Goal: Complete application form: Complete application form

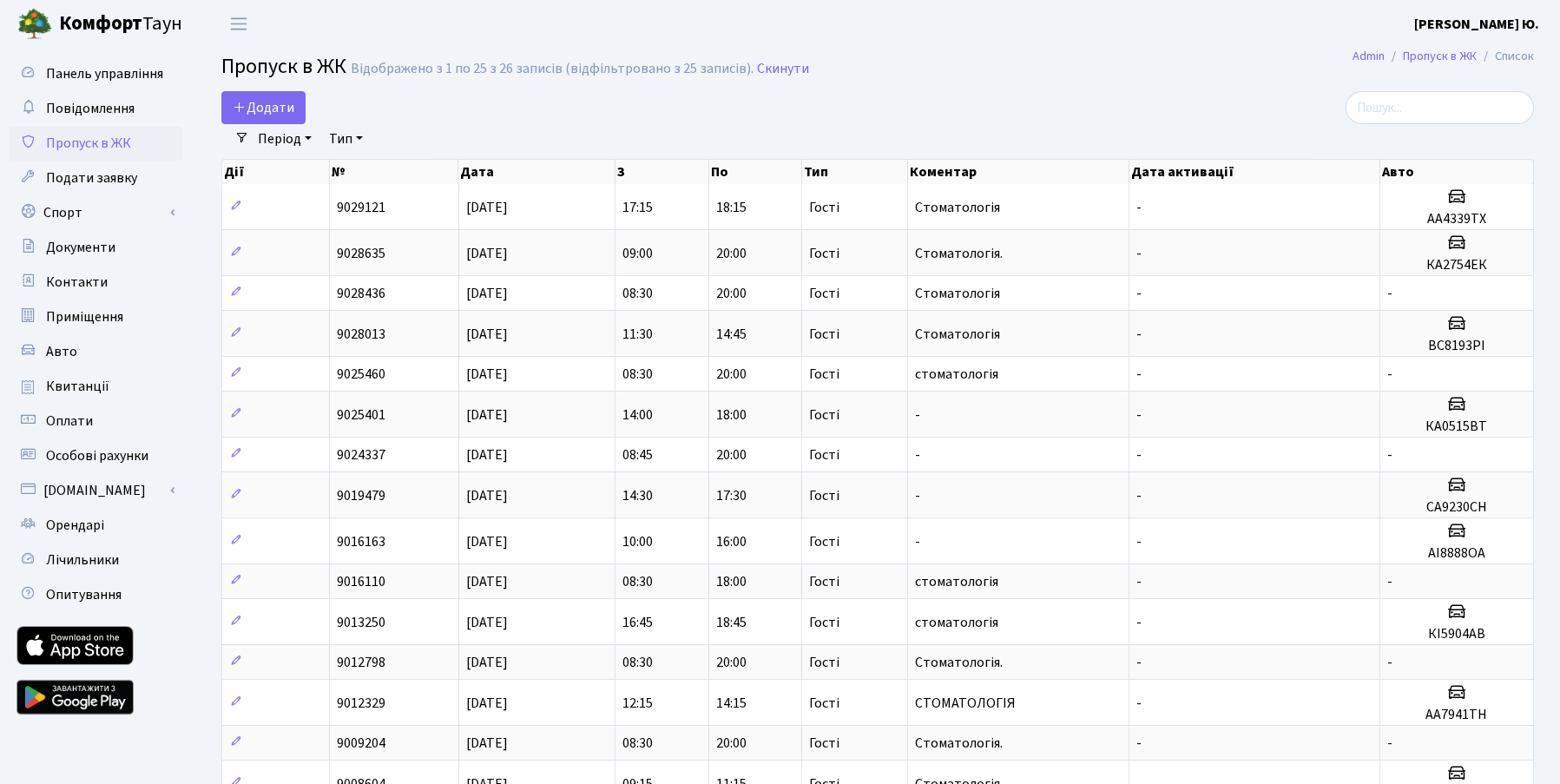
select select "25"
click at [280, 103] on span "Додати" at bounding box center [263, 107] width 62 height 19
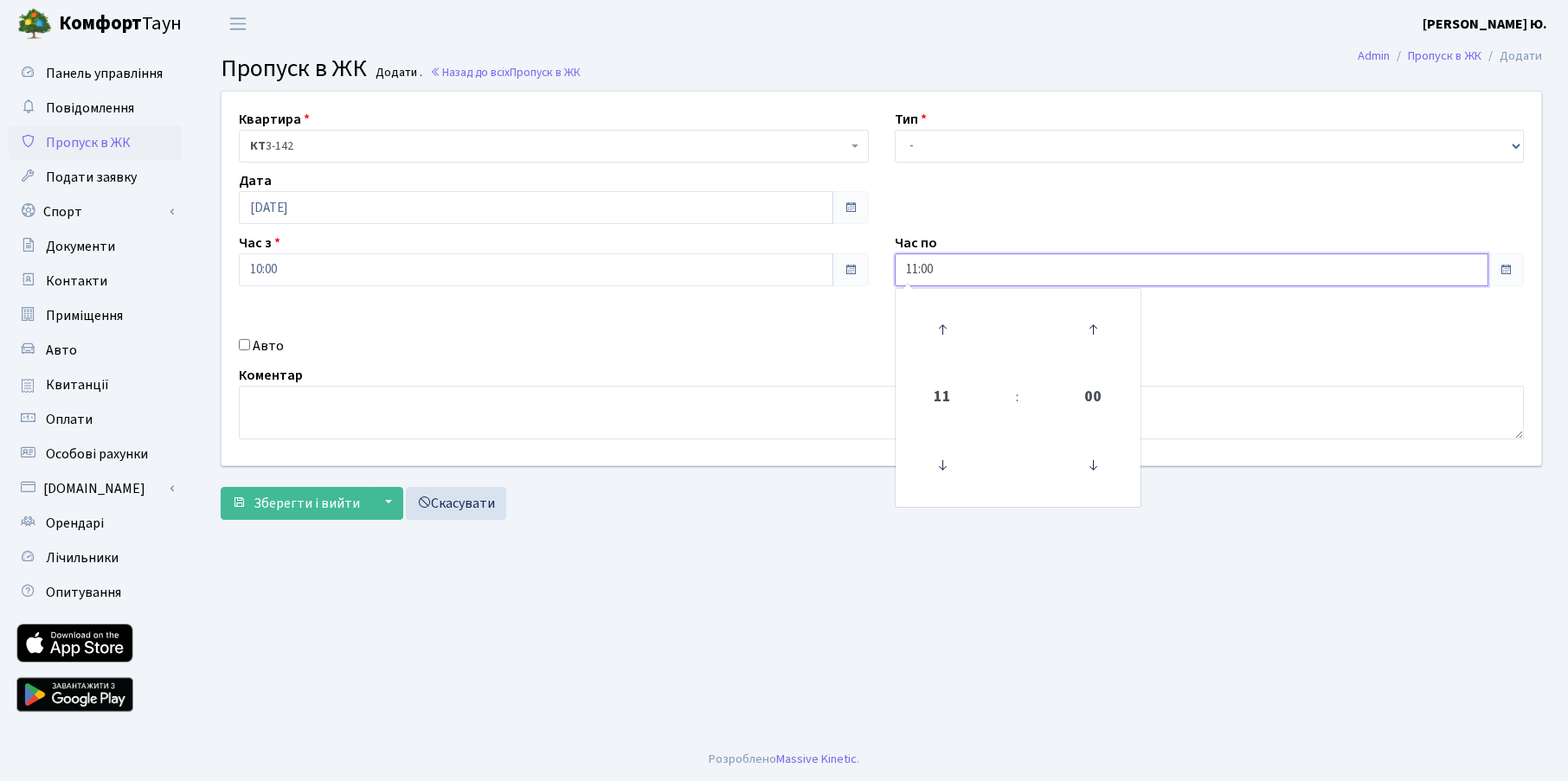
click at [943, 272] on input "11:00" at bounding box center [1192, 269] width 594 height 33
click at [958, 337] on icon at bounding box center [942, 329] width 46 height 46
type input "13:00"
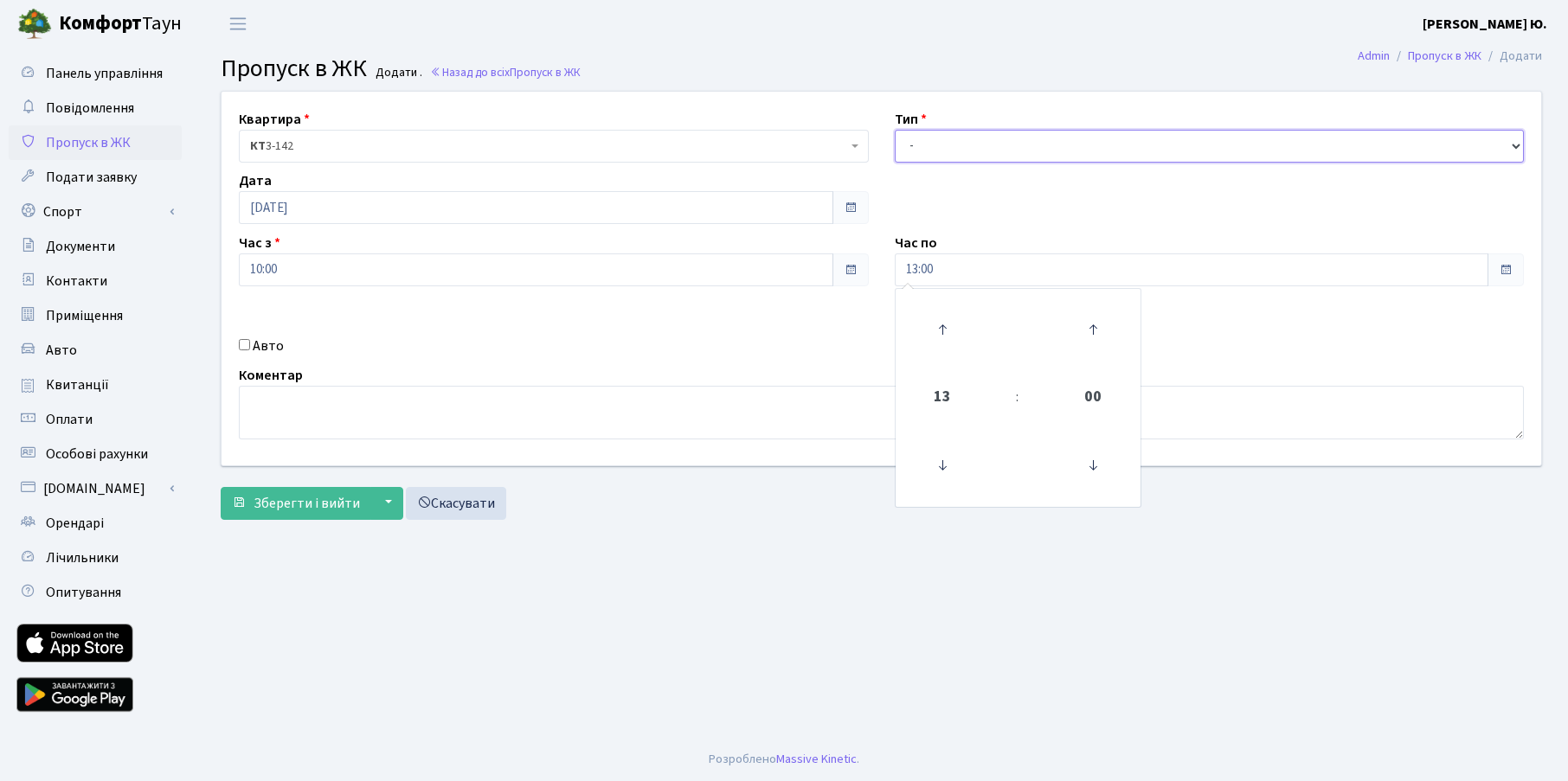
click at [961, 146] on select "- Доставка Таксі Гості Сервіс" at bounding box center [1209, 146] width 630 height 33
select select "3"
click at [895, 130] on select "- Доставка Таксі Гості Сервіс" at bounding box center [1209, 146] width 630 height 33
click at [274, 346] on label "Авто" at bounding box center [268, 345] width 31 height 21
click at [250, 346] on input "Авто" at bounding box center [244, 344] width 12 height 12
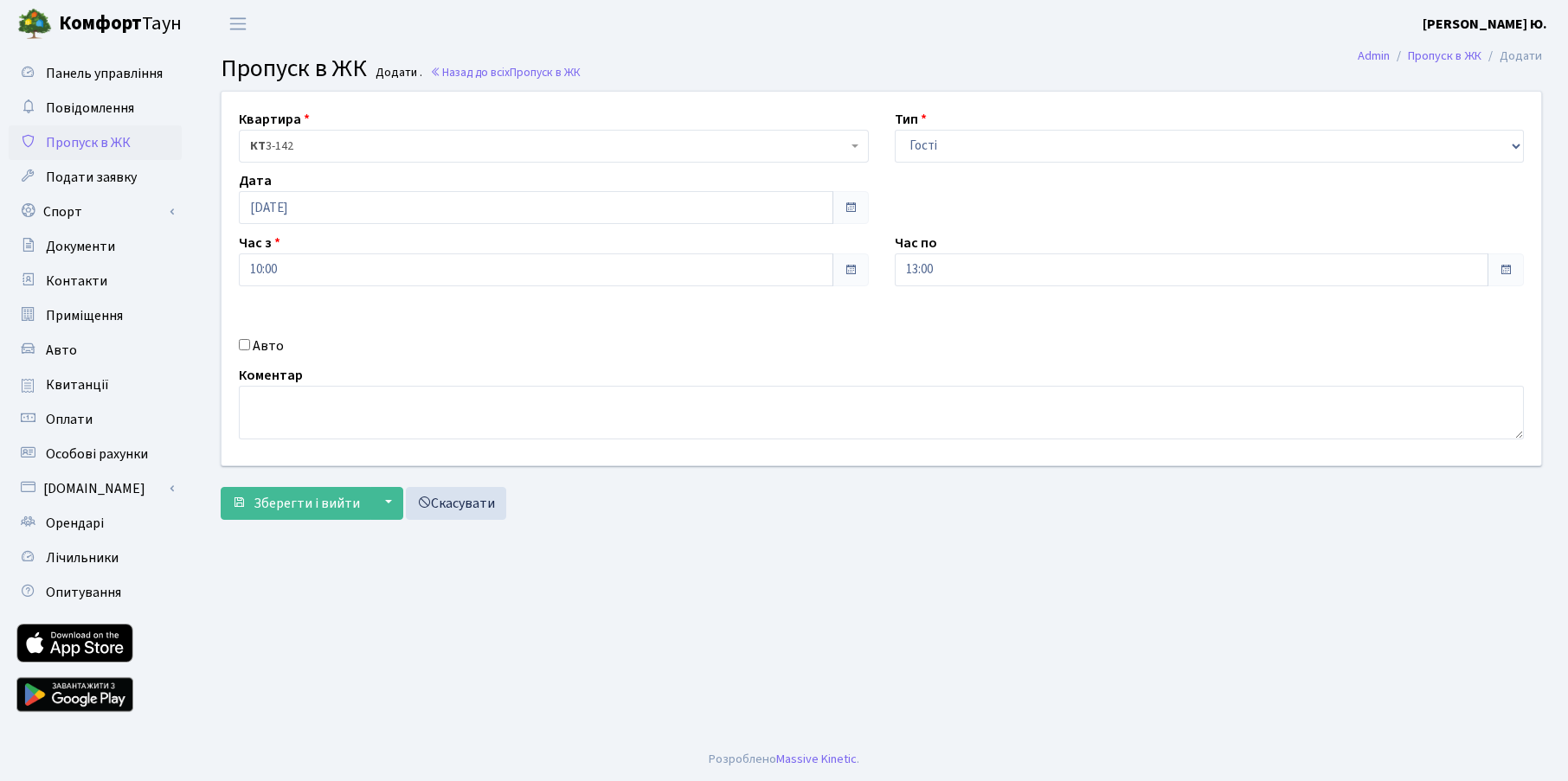
checkbox input "true"
click at [970, 330] on input "text" at bounding box center [1209, 331] width 630 height 33
paste input "КА8939М"
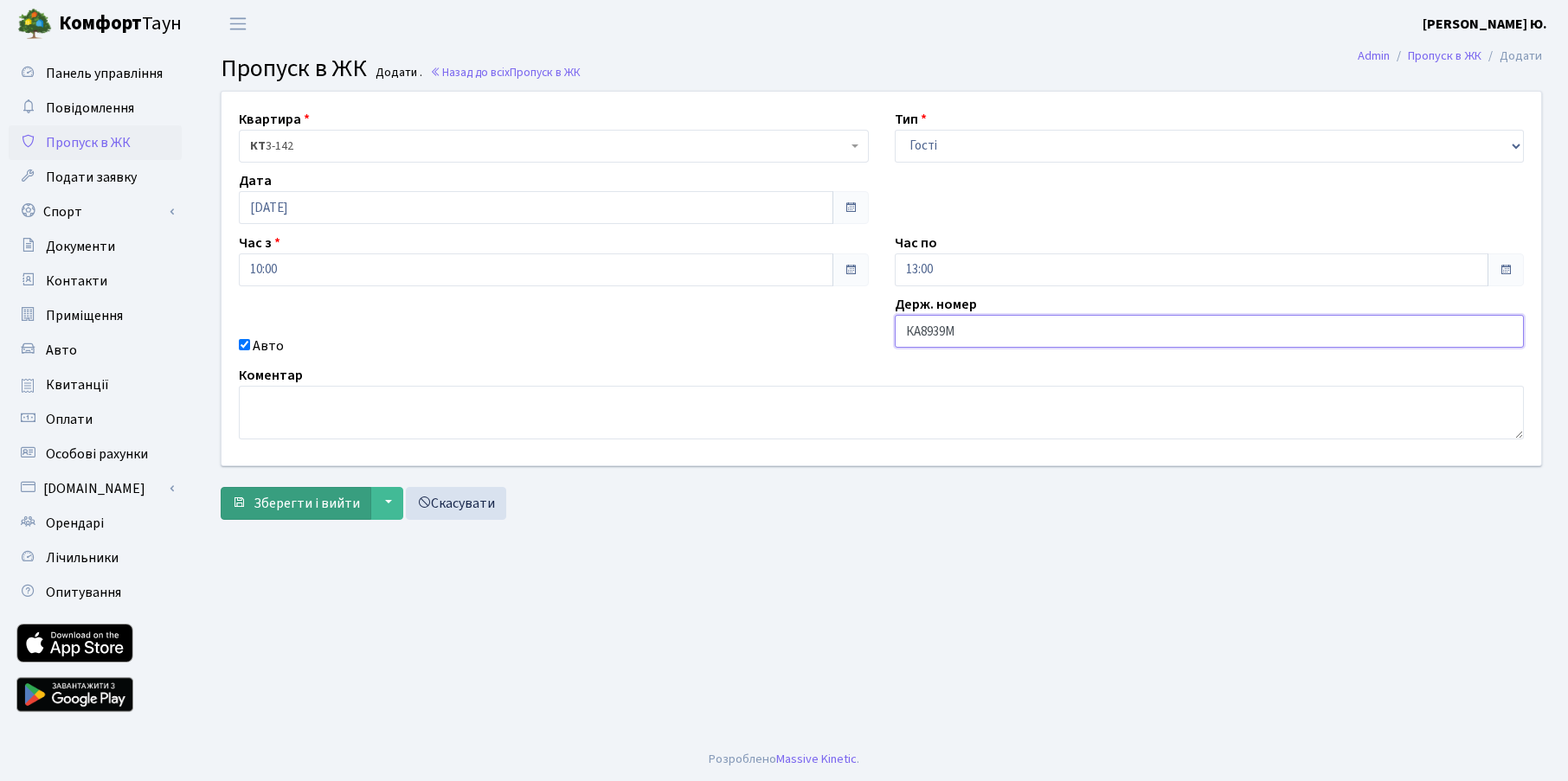
type input "КА8939М"
click at [346, 498] on span "Зберегти і вийти" at bounding box center [306, 503] width 106 height 19
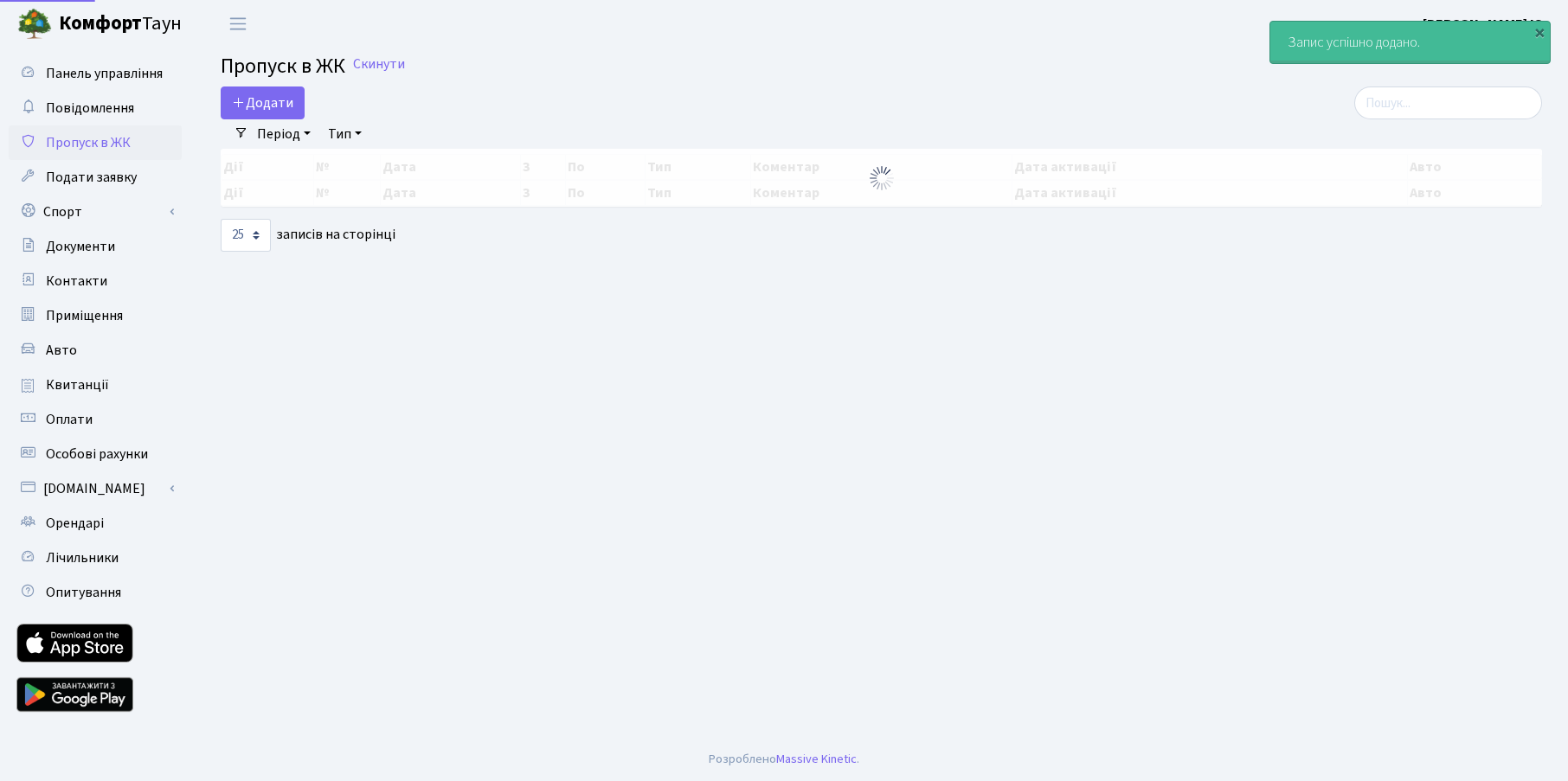
select select "25"
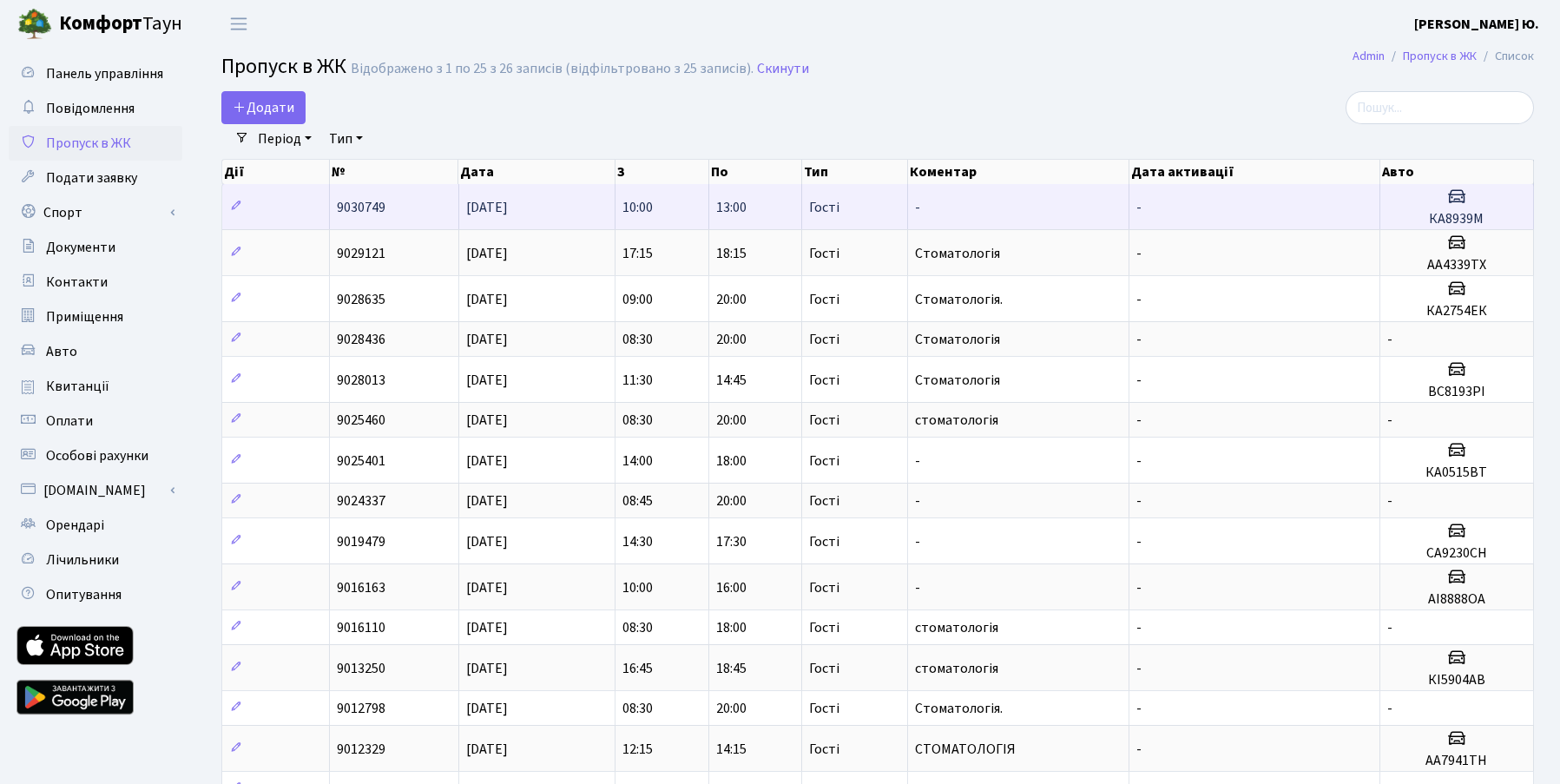
click at [1479, 192] on h3 at bounding box center [1456, 199] width 139 height 25
click at [1470, 205] on h3 at bounding box center [1456, 199] width 139 height 25
click at [237, 205] on icon at bounding box center [236, 206] width 13 height 13
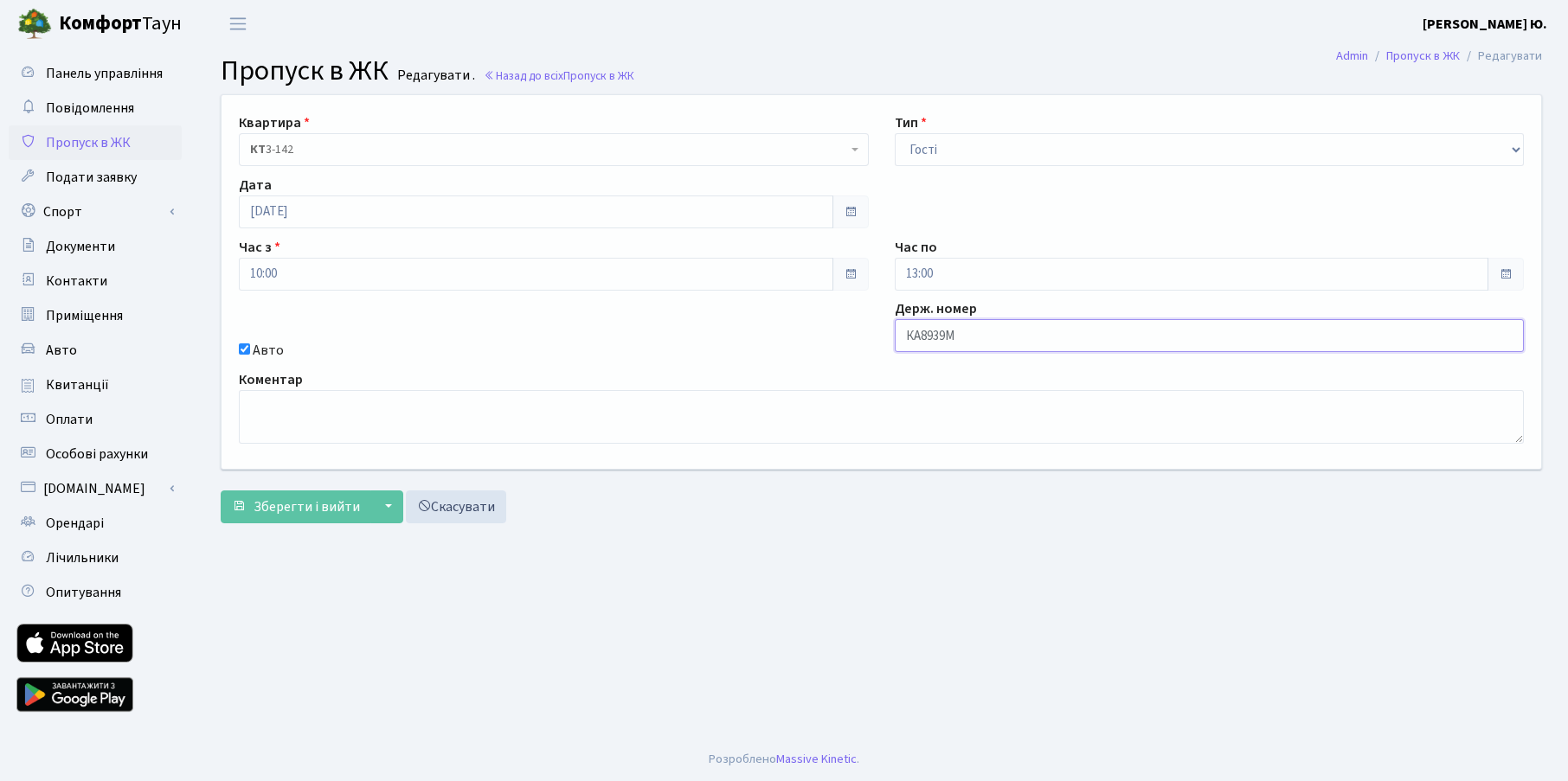
click at [979, 334] on input "КА8939М" at bounding box center [1209, 335] width 630 height 33
type input "КА8939МР"
click at [327, 509] on span "Зберегти і вийти" at bounding box center [306, 506] width 106 height 19
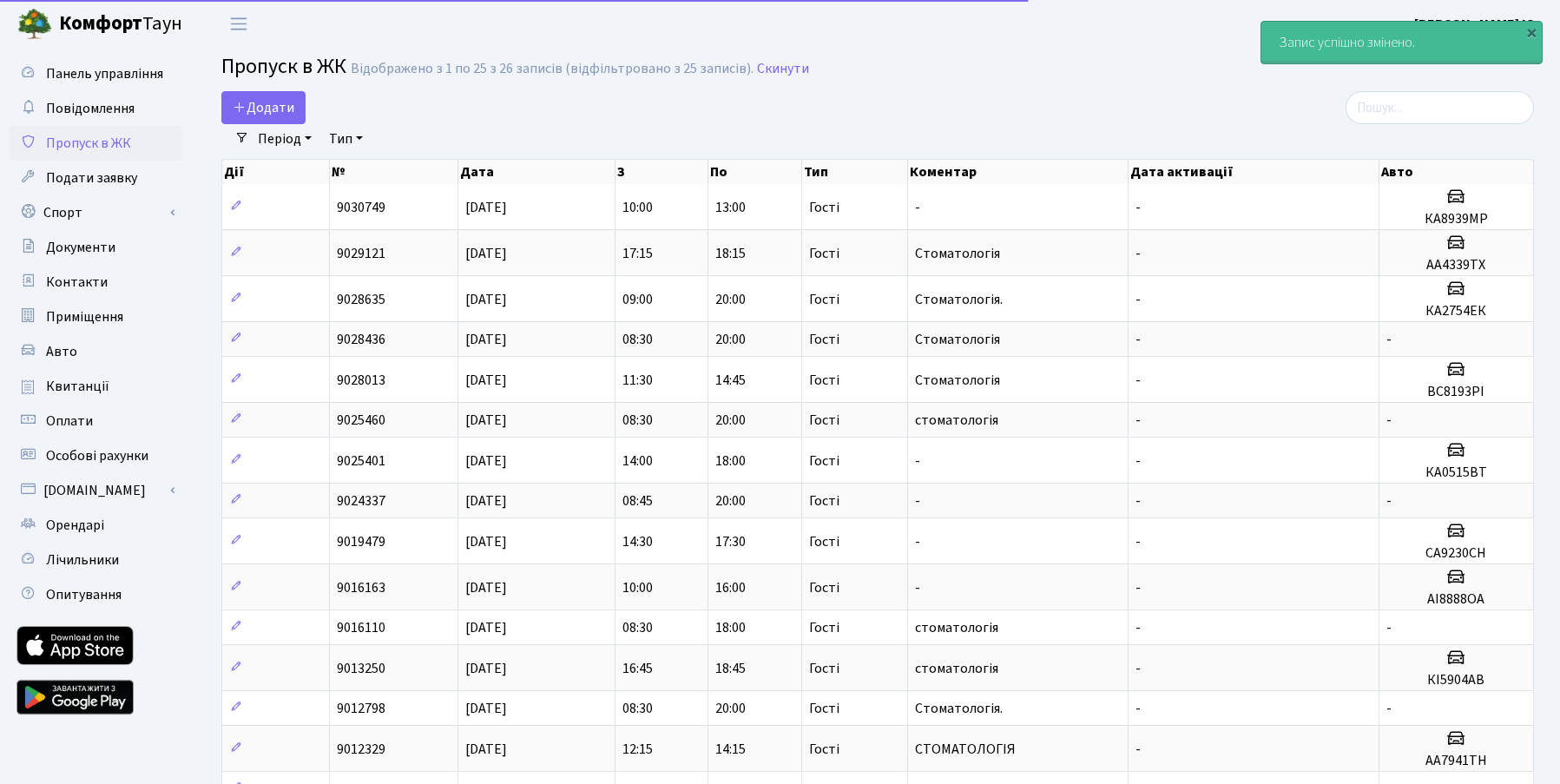
select select "25"
